Goal: Find specific page/section: Find specific page/section

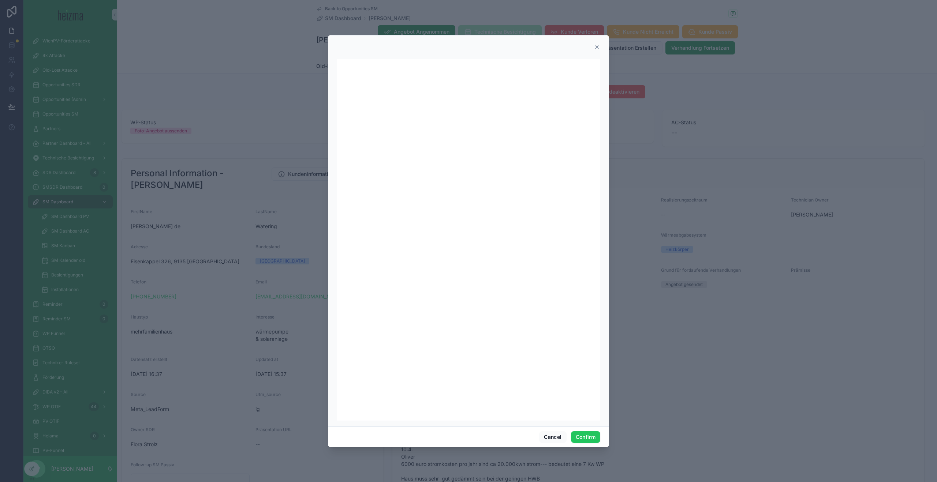
click at [598, 46] on icon at bounding box center [597, 47] width 6 height 6
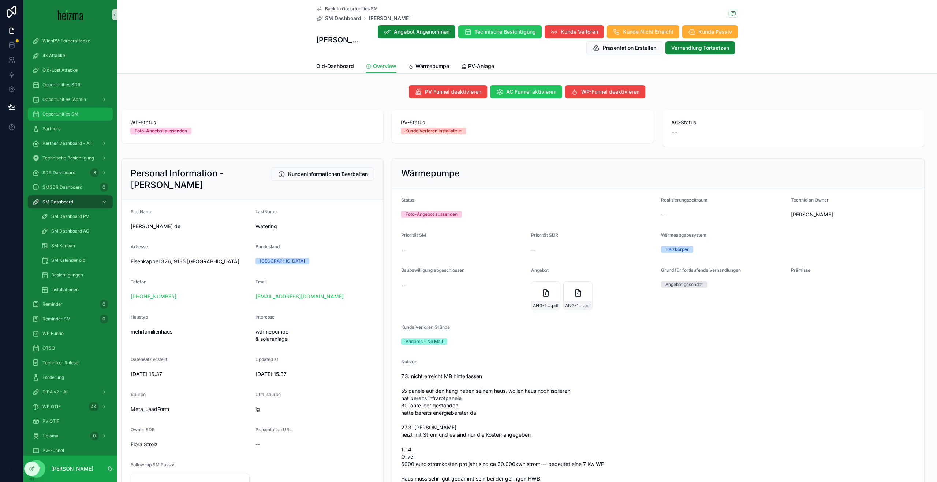
click at [60, 118] on div "Opportunities SM" at bounding box center [70, 114] width 76 height 12
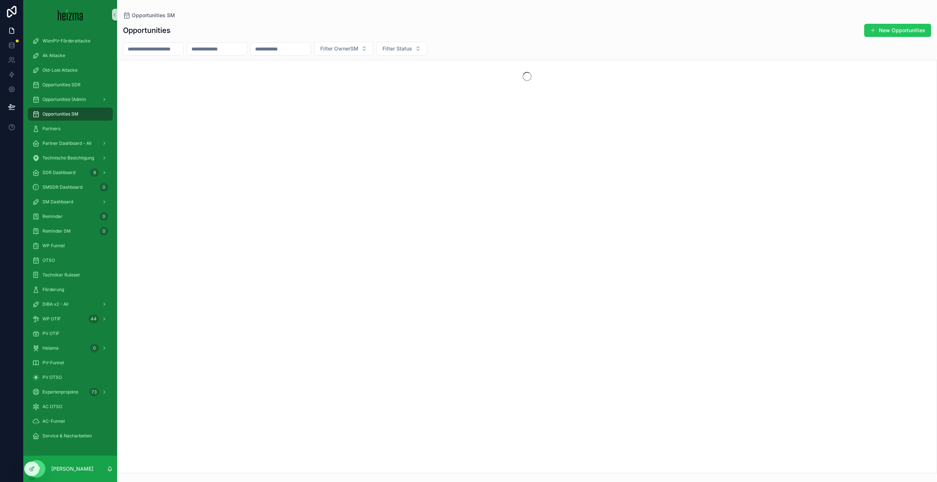
click at [165, 43] on div "scrollable content" at bounding box center [153, 48] width 61 height 13
click at [160, 47] on input "scrollable content" at bounding box center [153, 49] width 60 height 10
type input "**********"
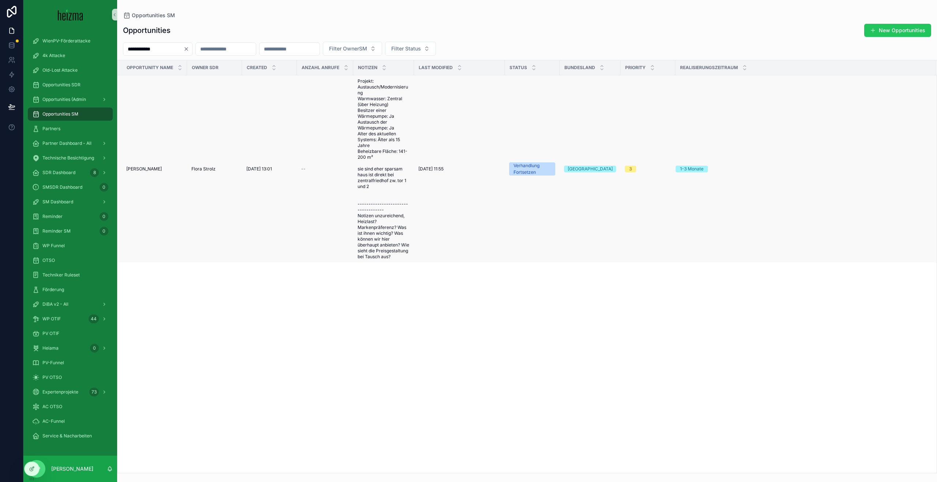
click at [143, 172] on span "[PERSON_NAME]" at bounding box center [143, 169] width 35 height 6
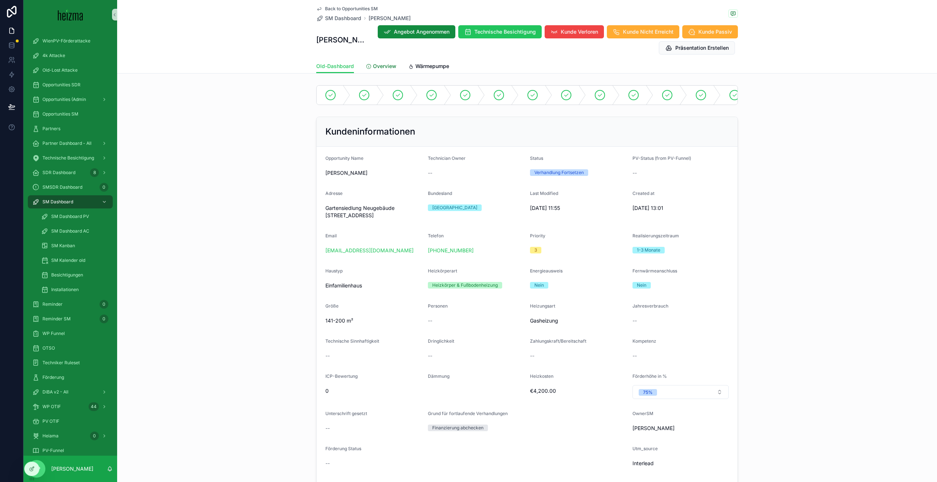
click at [373, 70] on span "Overview" at bounding box center [384, 66] width 23 height 7
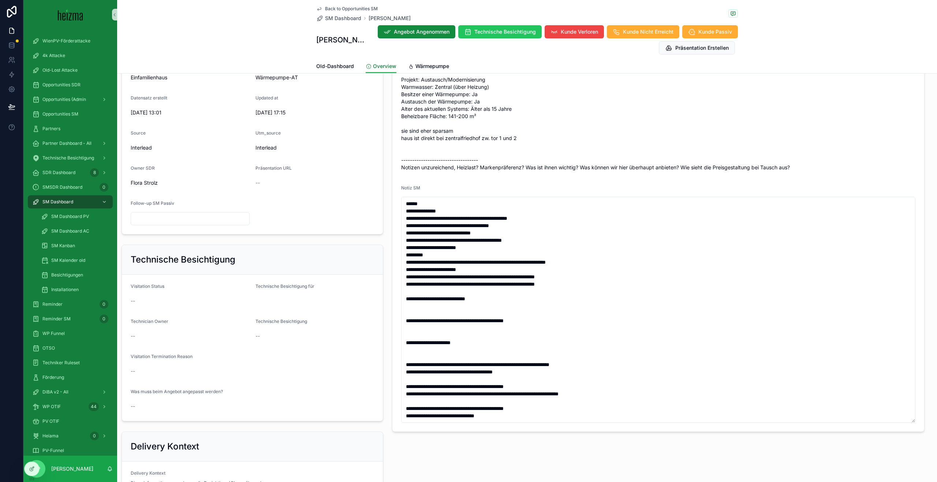
scroll to position [300, 0]
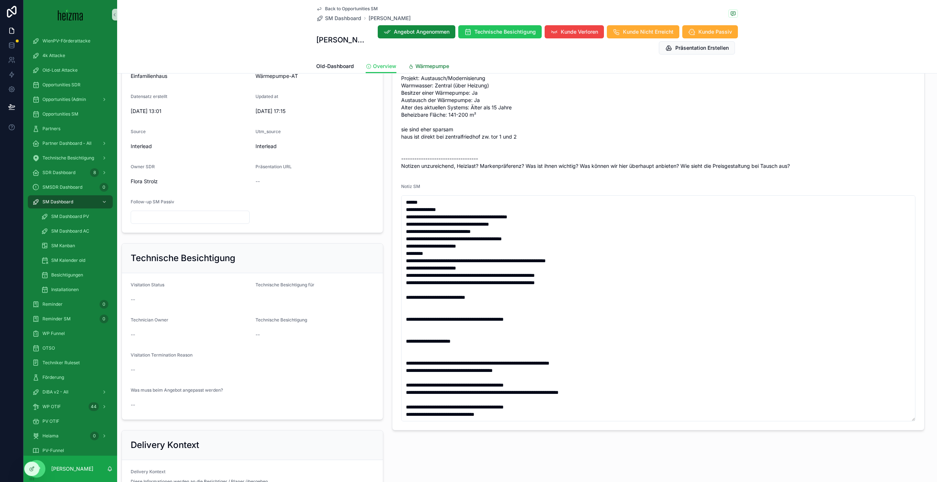
click at [436, 68] on span "Wärmepumpe" at bounding box center [432, 66] width 34 height 7
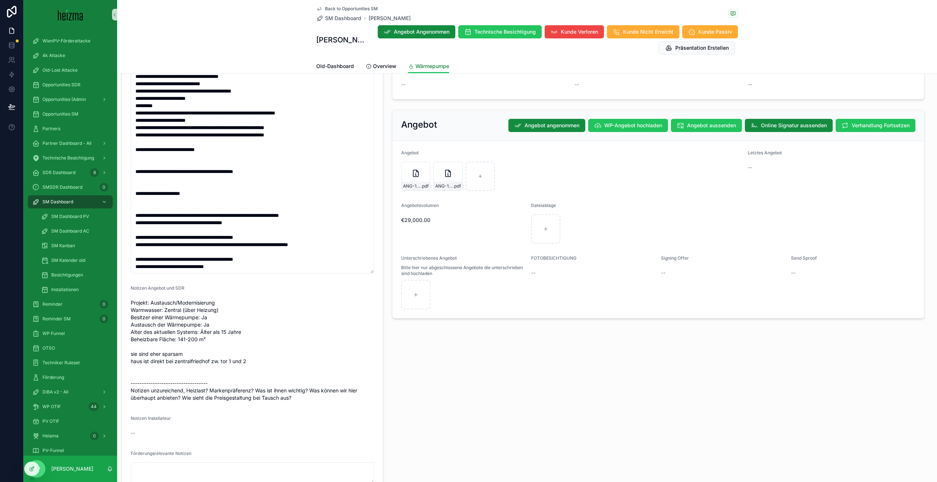
scroll to position [899, 0]
